Goal: Book appointment/travel/reservation

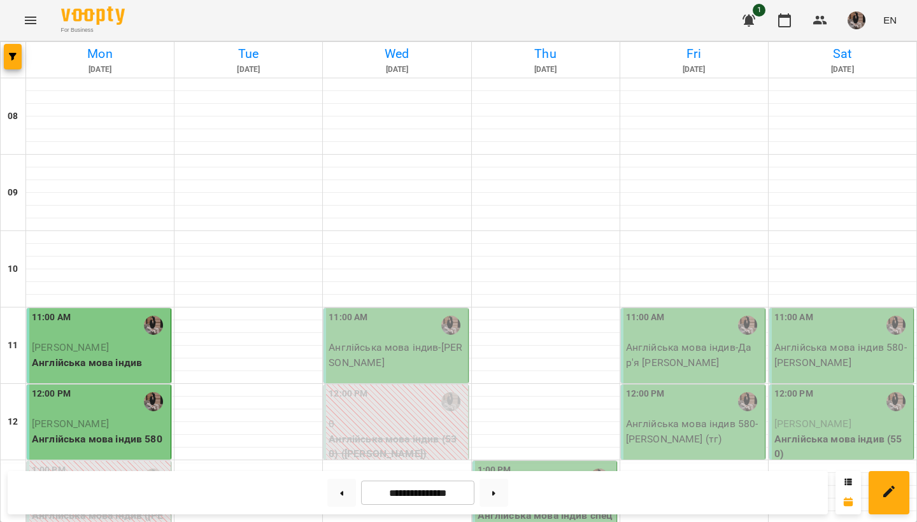
scroll to position [666, 0]
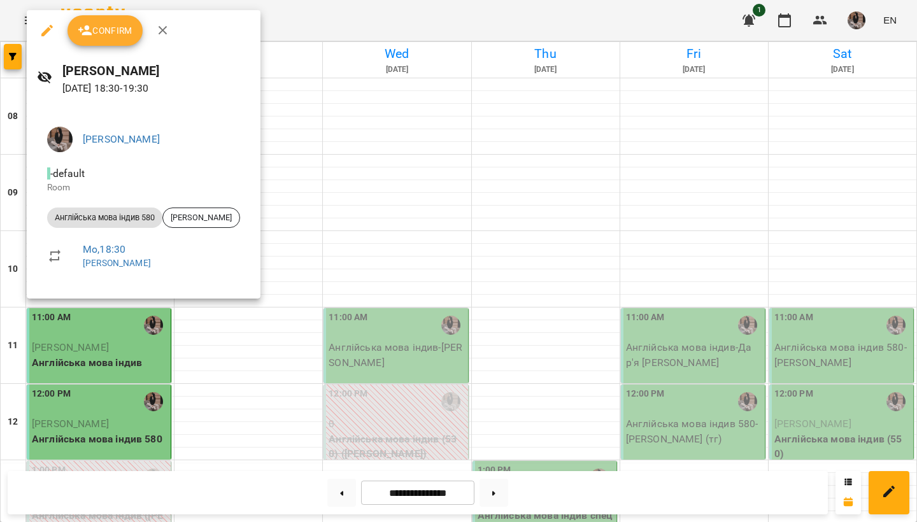
click at [125, 39] on button "Confirm" at bounding box center [105, 30] width 75 height 31
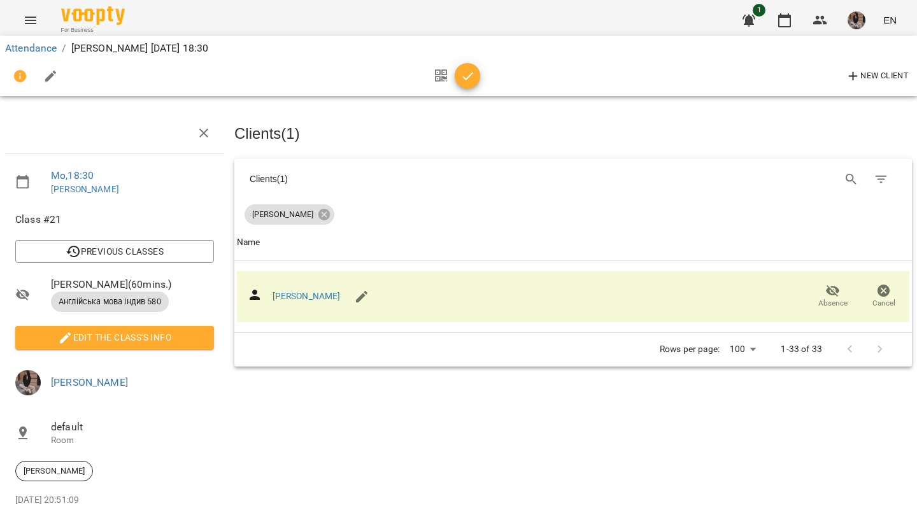
click at [464, 81] on icon "button" at bounding box center [467, 76] width 15 height 15
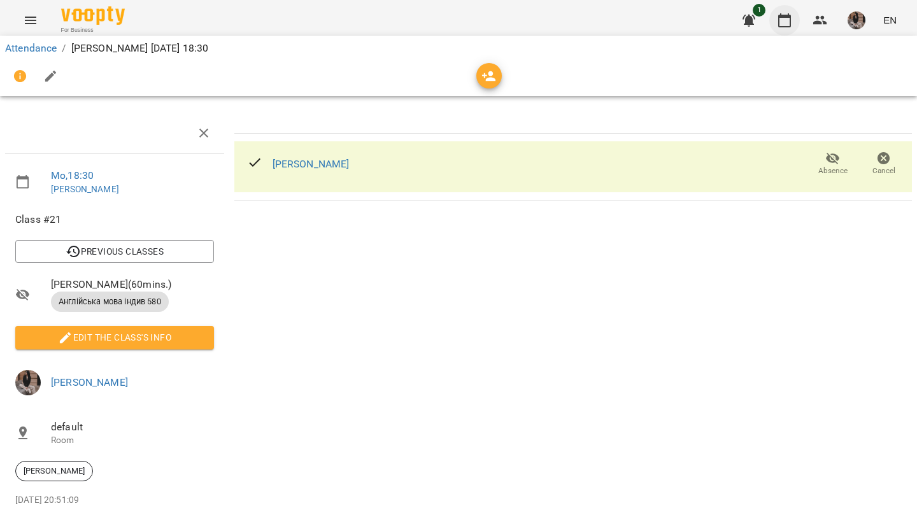
click at [776, 31] on button "button" at bounding box center [784, 20] width 31 height 31
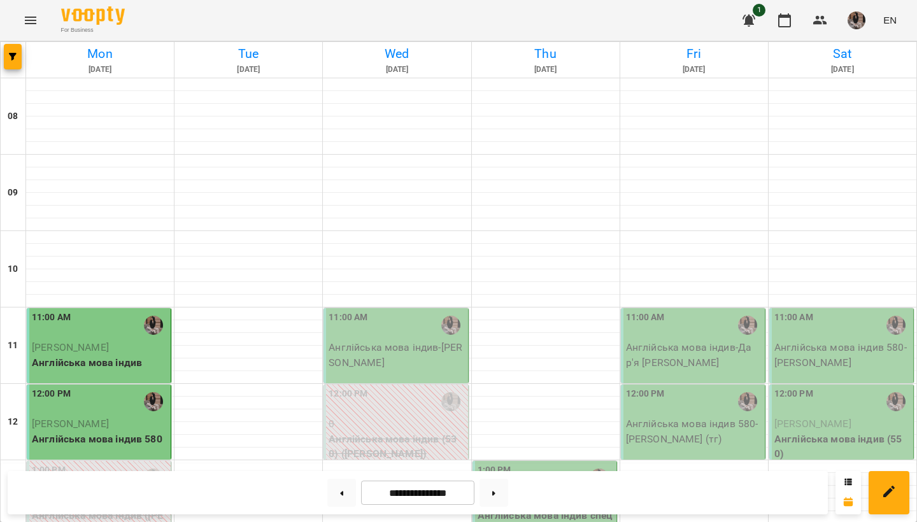
scroll to position [778, 0]
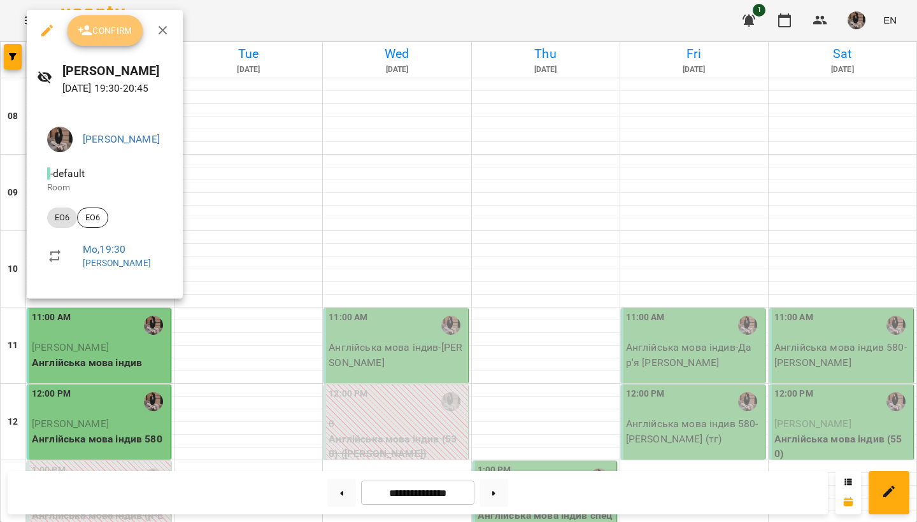
click at [108, 17] on button "Confirm" at bounding box center [105, 30] width 75 height 31
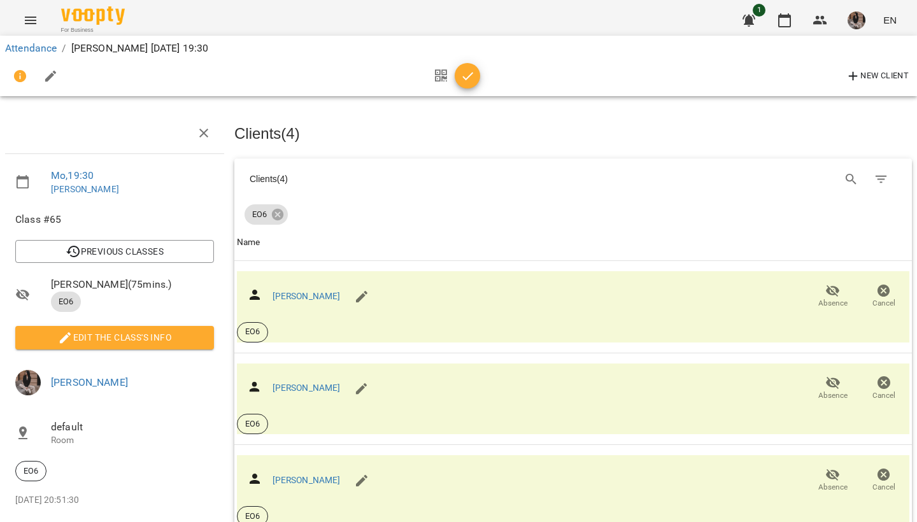
click at [464, 84] on button "button" at bounding box center [467, 75] width 25 height 25
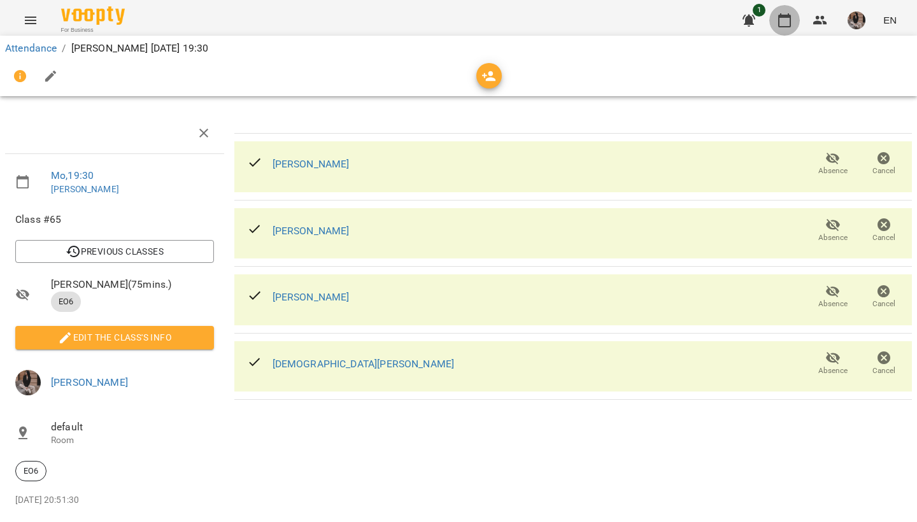
click at [778, 20] on icon "button" at bounding box center [784, 20] width 15 height 15
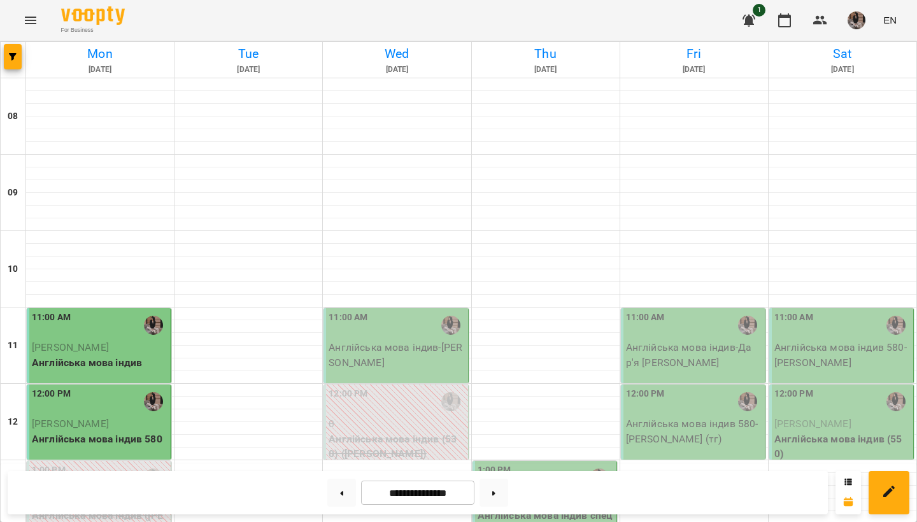
scroll to position [788, 0]
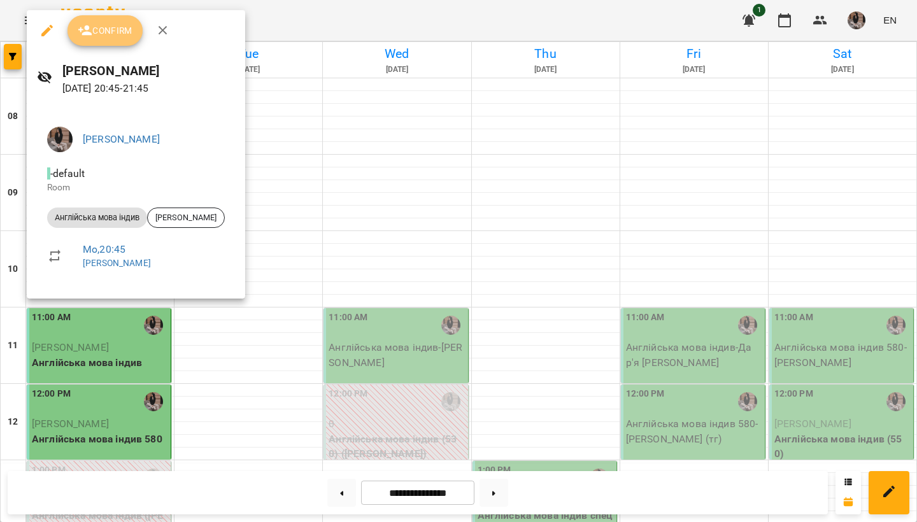
click at [118, 32] on span "Confirm" at bounding box center [105, 30] width 55 height 15
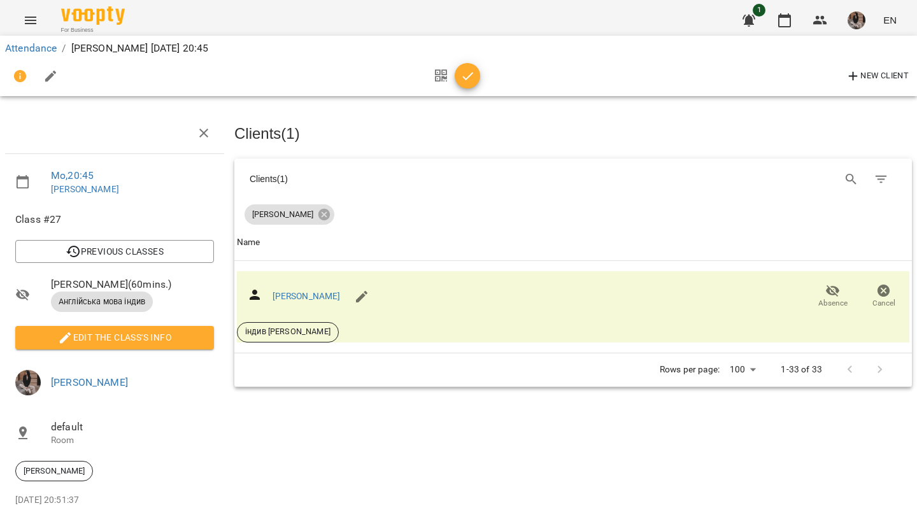
click at [452, 75] on button "button" at bounding box center [440, 76] width 27 height 31
click at [473, 73] on icon "button" at bounding box center [467, 76] width 15 height 15
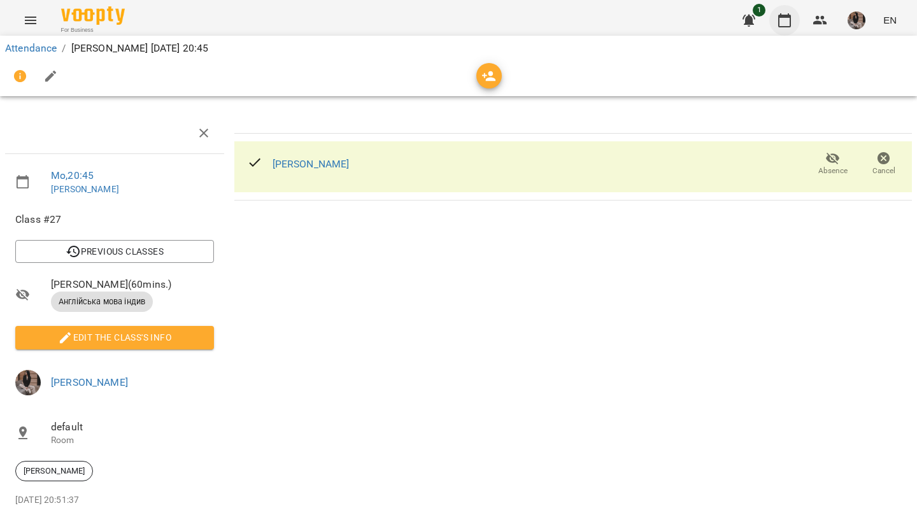
click at [797, 22] on button "button" at bounding box center [784, 20] width 31 height 31
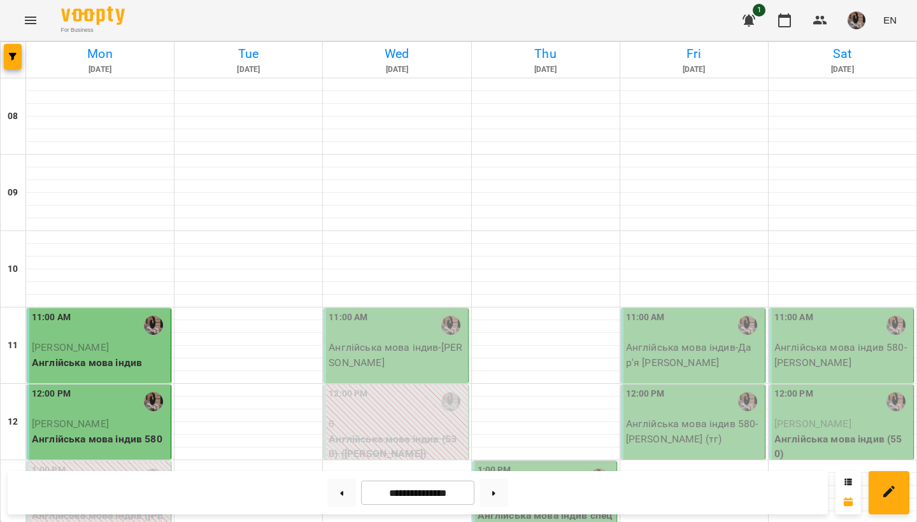
scroll to position [105, 0]
